Goal: Task Accomplishment & Management: Manage account settings

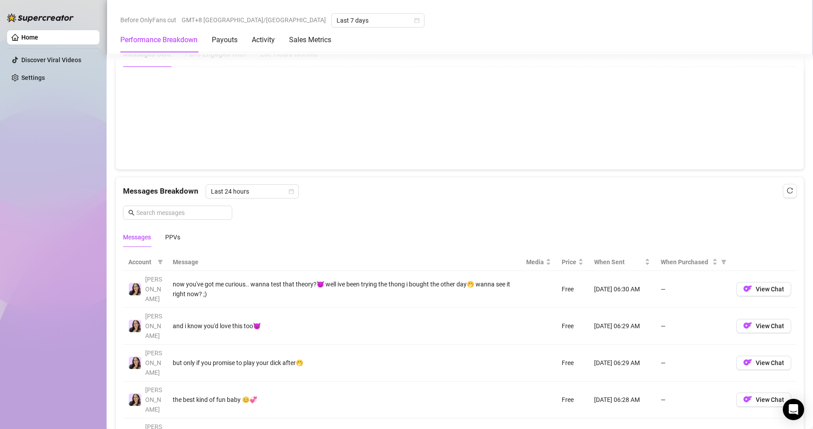
scroll to position [711, 0]
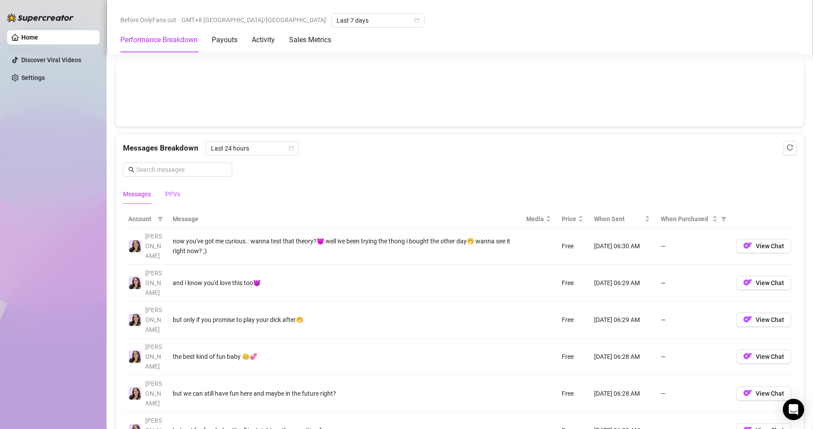
click at [168, 195] on div "PPVs" at bounding box center [172, 194] width 15 height 10
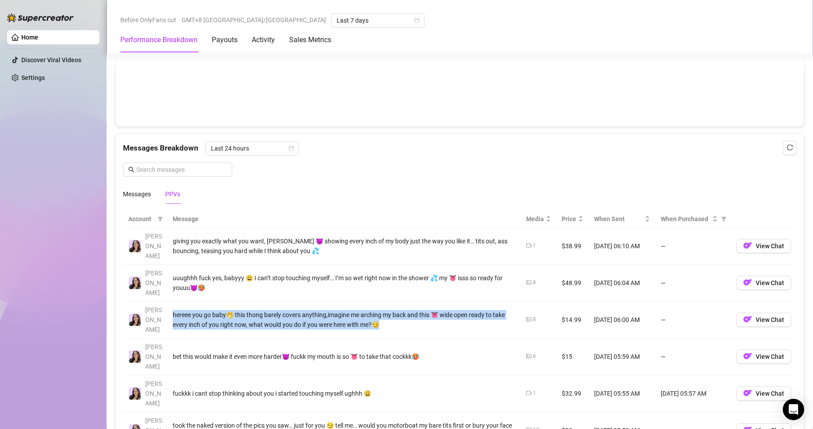
drag, startPoint x: 173, startPoint y: 291, endPoint x: 380, endPoint y: 296, distance: 207.1
click at [380, 310] on div "hereee you go baby🤭 this thong barely covers anything,imagine me arching my bac…" at bounding box center [344, 320] width 343 height 20
copy div "hereee you go baby🤭 this thong barely covers anything,imagine me arching my bac…"
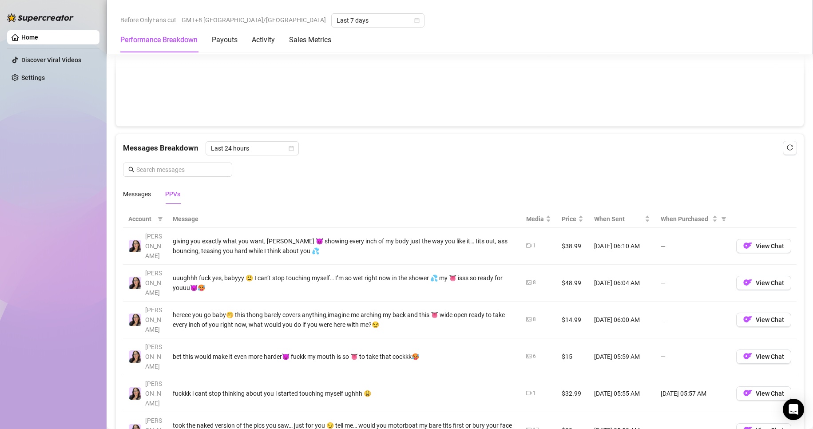
click at [223, 338] on td "bet this would make it even more harder😈 fuckk my mouth is so 👅 to take that co…" at bounding box center [344, 356] width 354 height 37
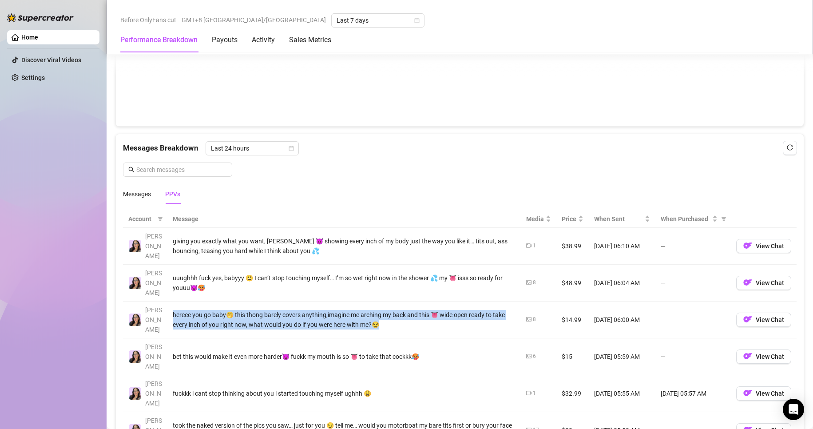
drag, startPoint x: 169, startPoint y: 286, endPoint x: 377, endPoint y: 305, distance: 208.8
click at [377, 305] on td "hereee you go baby🤭 this thong barely covers anything,imagine me arching my bac…" at bounding box center [344, 320] width 354 height 37
copy div "hereee you go baby🤭 this thong barely covers anything,imagine me arching my bac…"
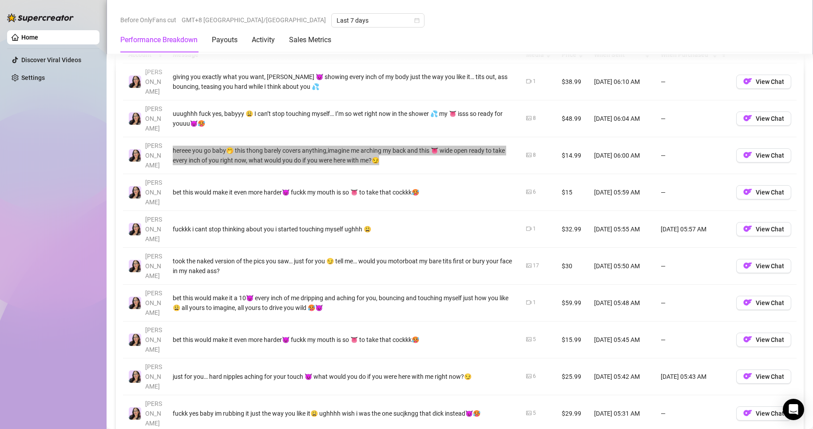
scroll to position [933, 0]
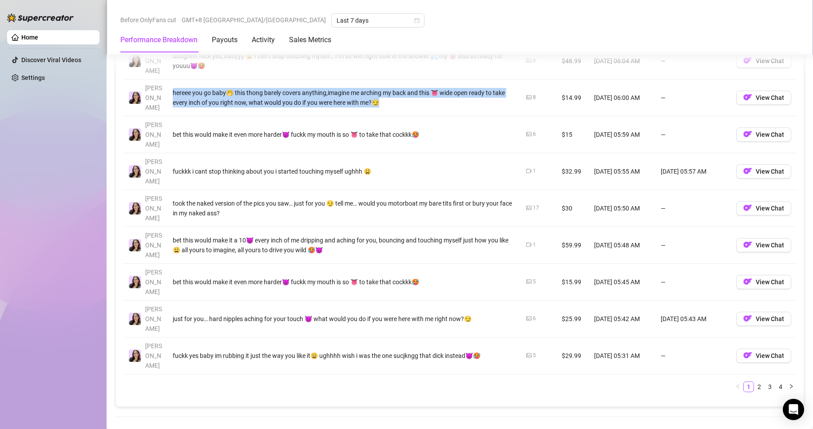
click at [755, 382] on link "2" at bounding box center [760, 387] width 10 height 10
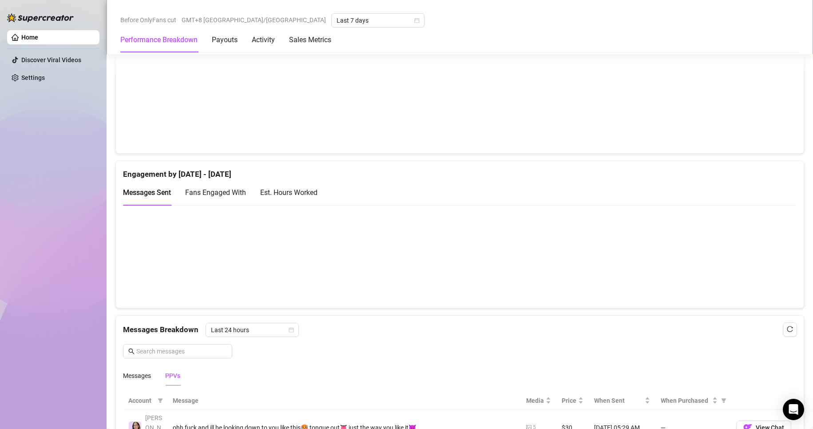
scroll to position [707, 0]
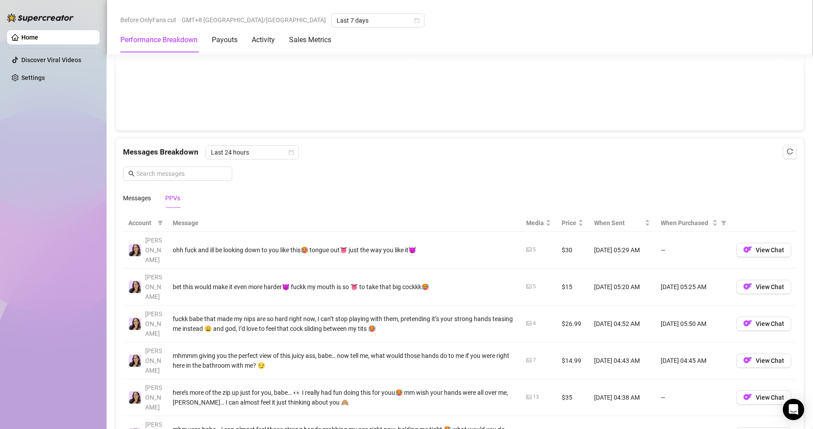
click at [172, 199] on div "PPVs" at bounding box center [172, 198] width 15 height 10
click at [146, 199] on div "Messages" at bounding box center [137, 198] width 28 height 10
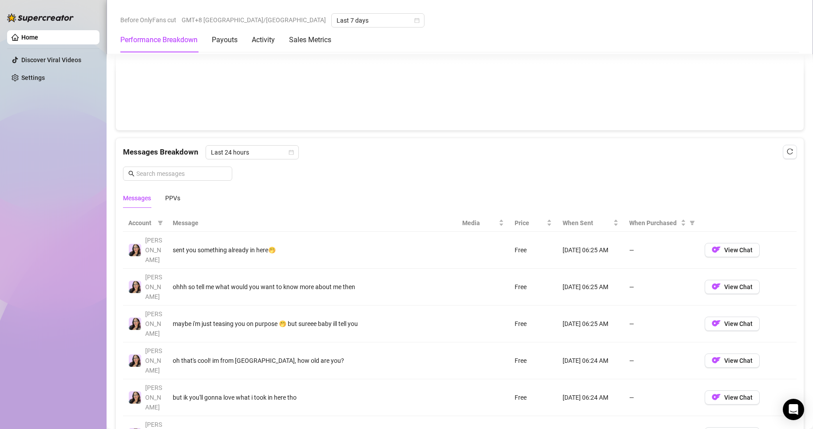
click at [162, 199] on div "Messages PPVs" at bounding box center [151, 198] width 57 height 20
click at [171, 196] on div "PPVs" at bounding box center [172, 198] width 15 height 10
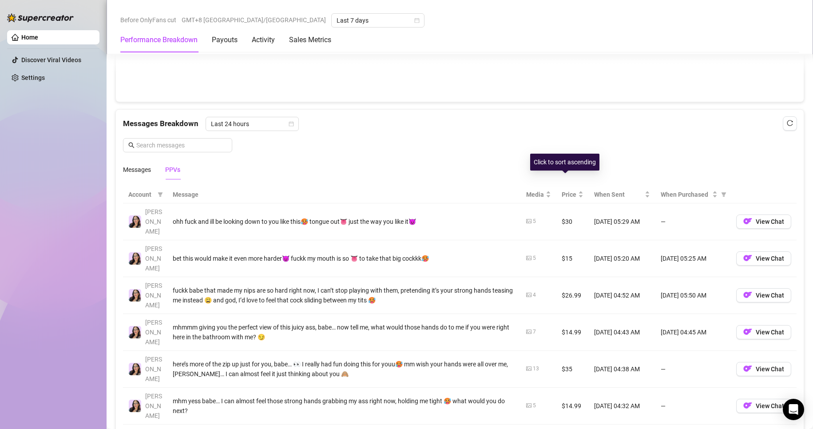
scroll to position [751, 0]
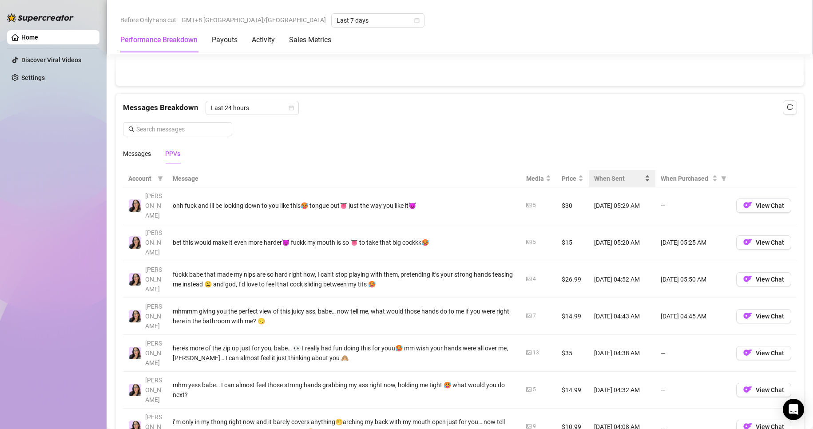
click at [603, 181] on span "When Sent" at bounding box center [618, 179] width 49 height 10
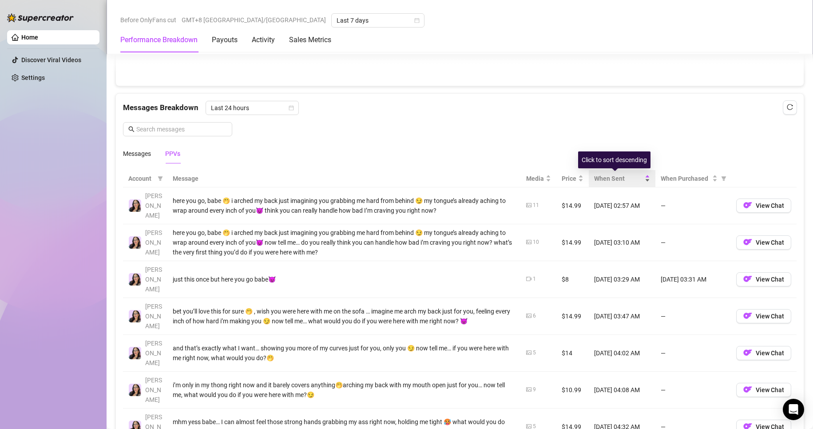
click at [603, 181] on span "When Sent" at bounding box center [618, 179] width 49 height 10
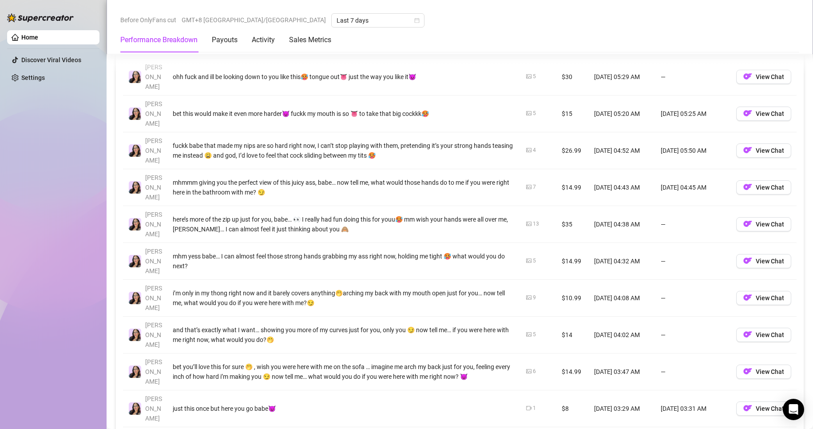
scroll to position [884, 0]
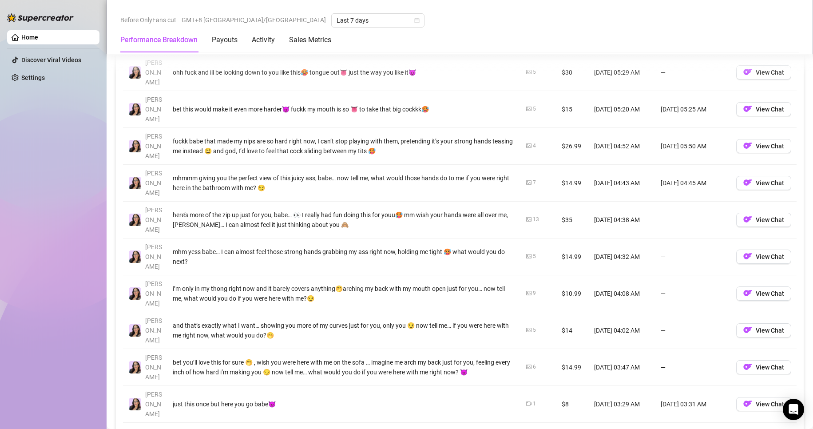
click at [765, 429] on link "3" at bounding box center [770, 435] width 10 height 10
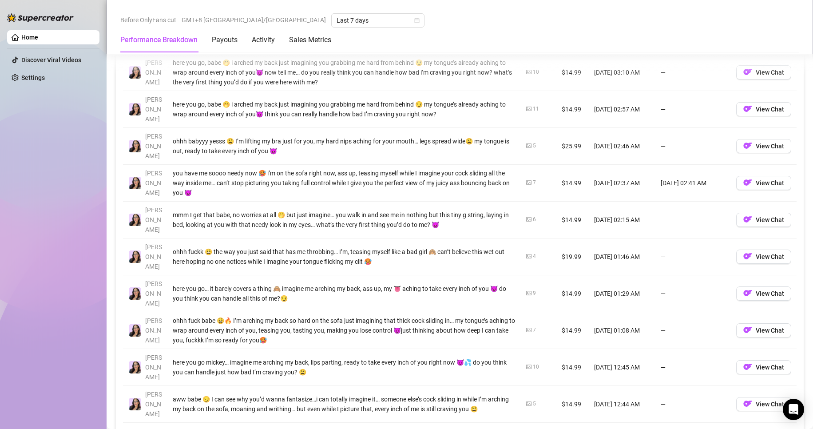
click at [776, 429] on link "4" at bounding box center [781, 435] width 10 height 10
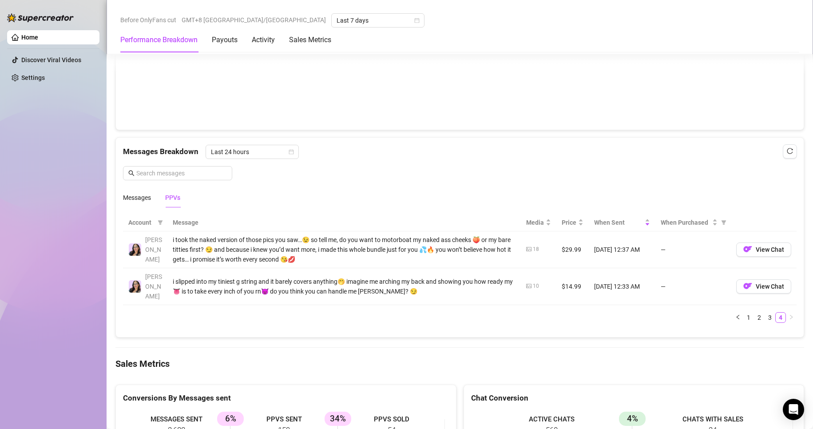
scroll to position [707, 0]
click at [765, 313] on link "3" at bounding box center [770, 318] width 10 height 10
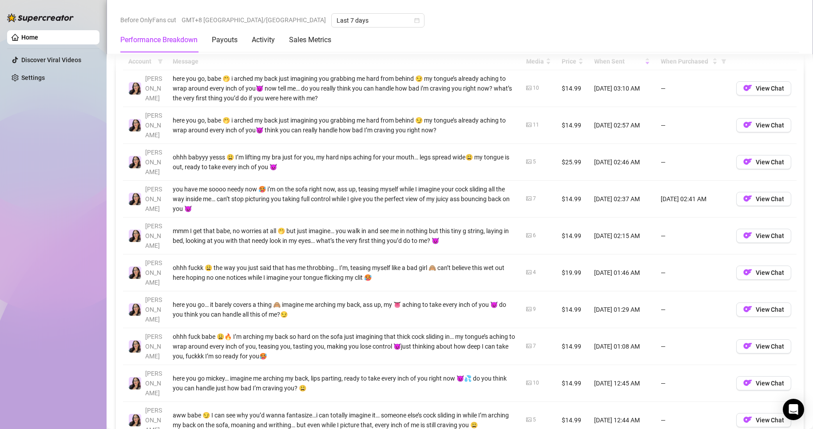
scroll to position [884, 0]
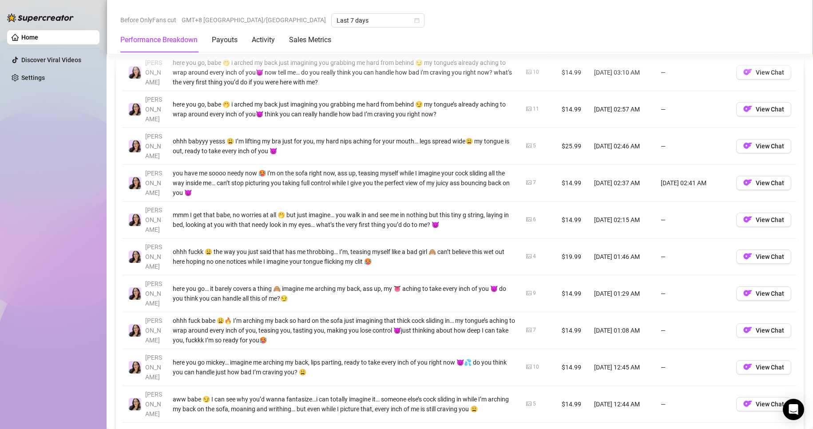
click at [744, 429] on link "1" at bounding box center [749, 435] width 10 height 10
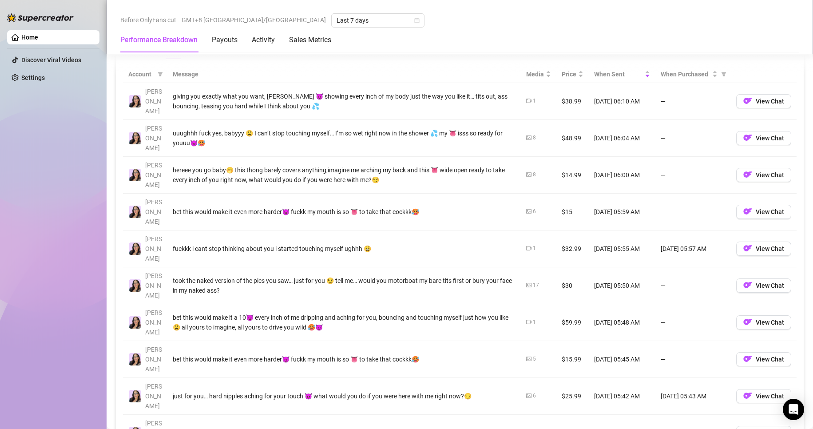
scroll to position [840, 0]
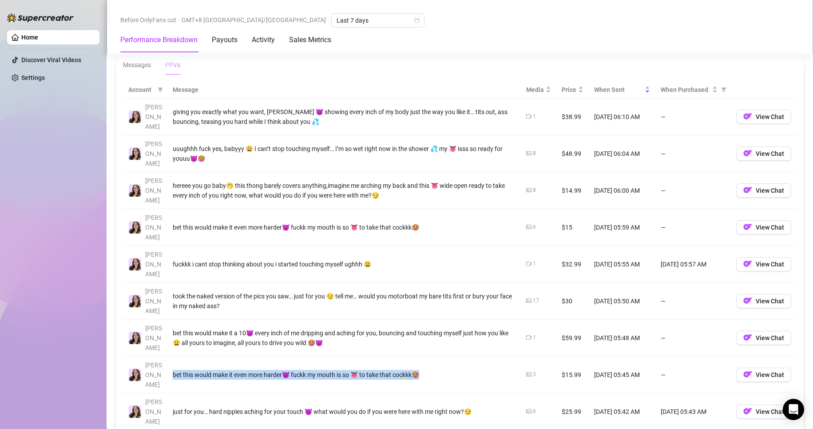
drag, startPoint x: 175, startPoint y: 285, endPoint x: 425, endPoint y: 286, distance: 250.1
click at [425, 370] on div "bet this would make it even more harder😈 fuckk my mouth is so 👅 to take that co…" at bounding box center [344, 375] width 343 height 10
copy div "bet this would make it even more harder😈 fuckk my mouth is so 👅 to take that co…"
